Goal: Task Accomplishment & Management: Manage account settings

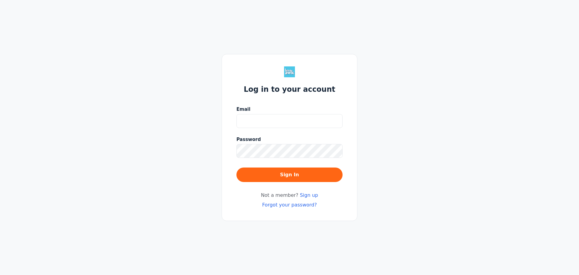
click at [262, 121] on input "Email" at bounding box center [289, 121] width 106 height 14
type input "[EMAIL_ADDRESS][DOMAIN_NAME]"
click at [236, 167] on button "Sign In" at bounding box center [289, 174] width 106 height 14
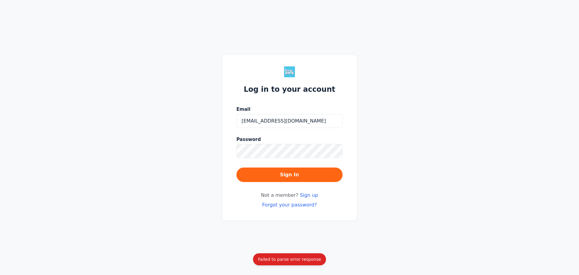
click at [174, 63] on div "Log in to your account Email [EMAIL_ADDRESS][DOMAIN_NAME] Password Sign In Not …" at bounding box center [289, 137] width 579 height 275
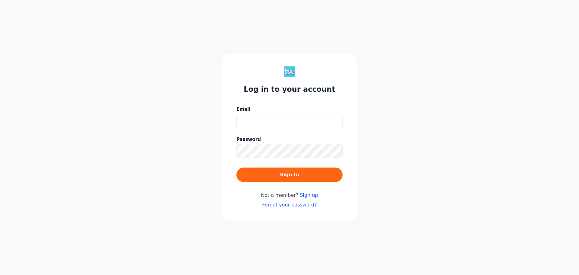
click at [259, 126] on input "Email" at bounding box center [289, 121] width 106 height 14
type input "[EMAIL_ADDRESS][DOMAIN_NAME]"
click at [236, 167] on button "Sign In" at bounding box center [289, 174] width 106 height 14
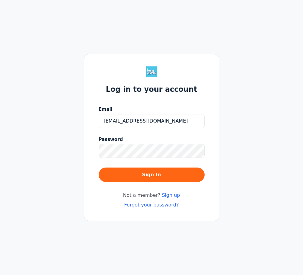
click at [260, 105] on div "Log in to your account Email [EMAIL_ADDRESS][DOMAIN_NAME] Password Sign In Not …" at bounding box center [151, 137] width 303 height 275
